Goal: Navigation & Orientation: Find specific page/section

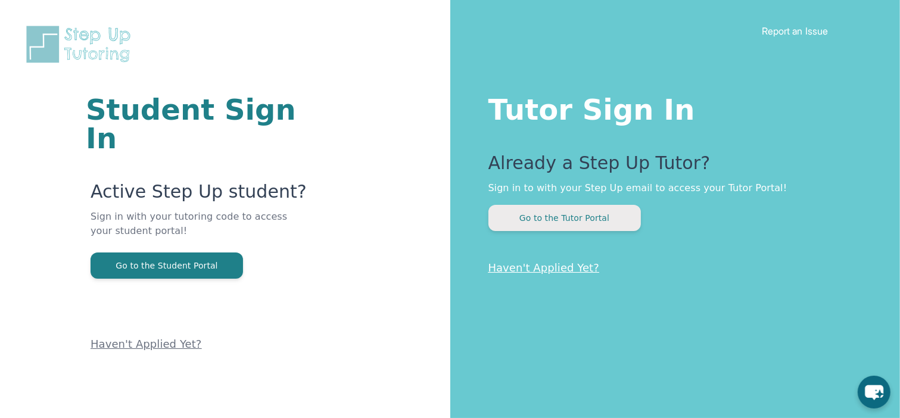
click at [608, 225] on button "Go to the Tutor Portal" at bounding box center [565, 218] width 153 height 26
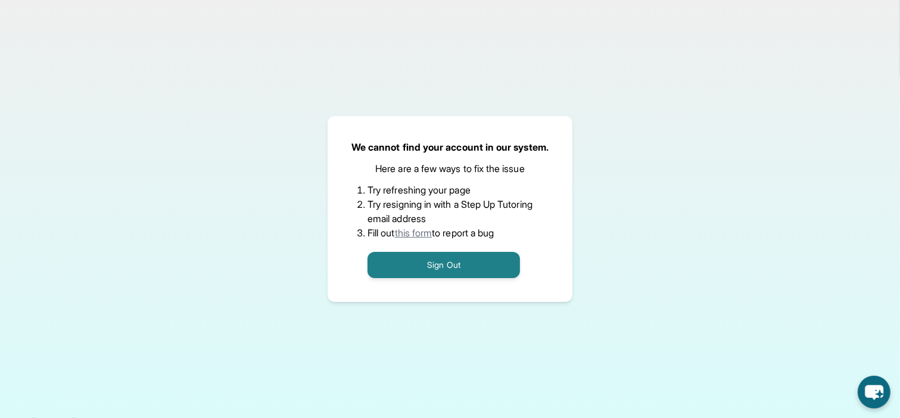
click at [419, 232] on link "this form" at bounding box center [414, 233] width 38 height 12
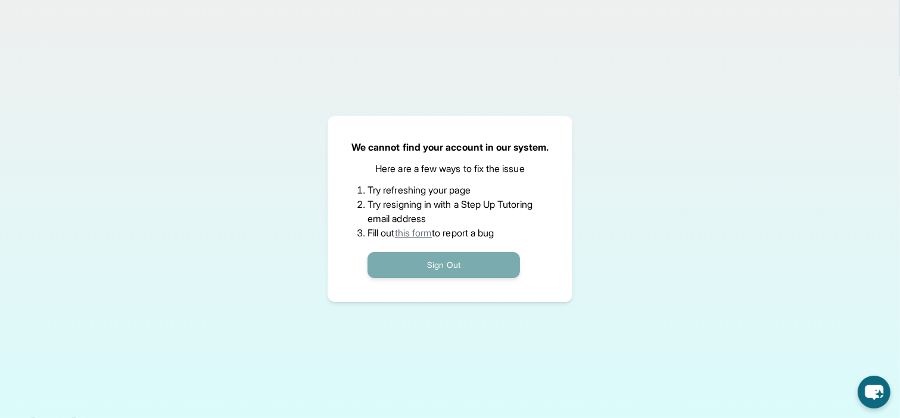
click at [479, 258] on button "Sign Out" at bounding box center [444, 265] width 153 height 26
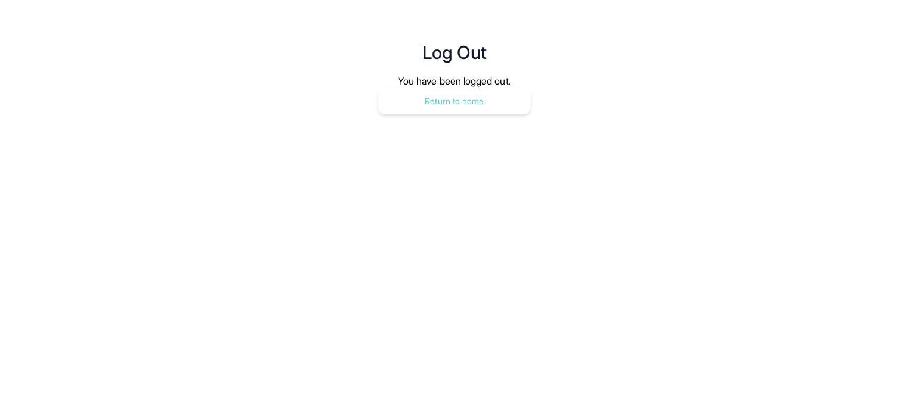
click at [447, 103] on button "Return to home" at bounding box center [454, 101] width 153 height 26
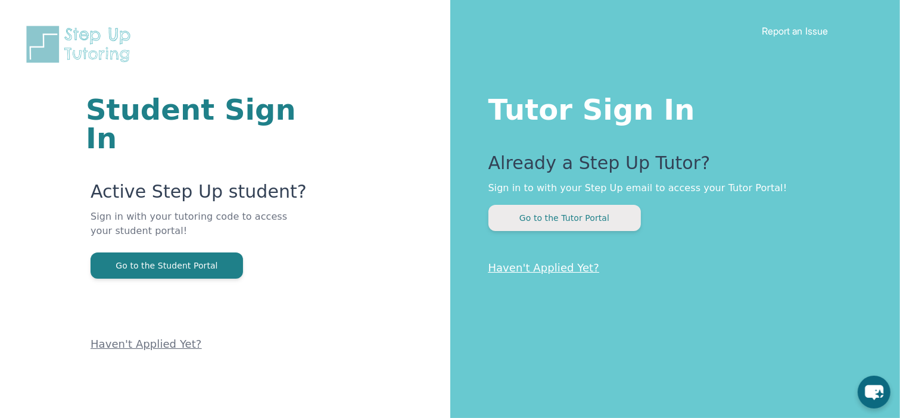
click at [574, 221] on button "Go to the Tutor Portal" at bounding box center [565, 218] width 153 height 26
click at [612, 220] on button "Go to the Tutor Portal" at bounding box center [565, 218] width 153 height 26
